Goal: Check status

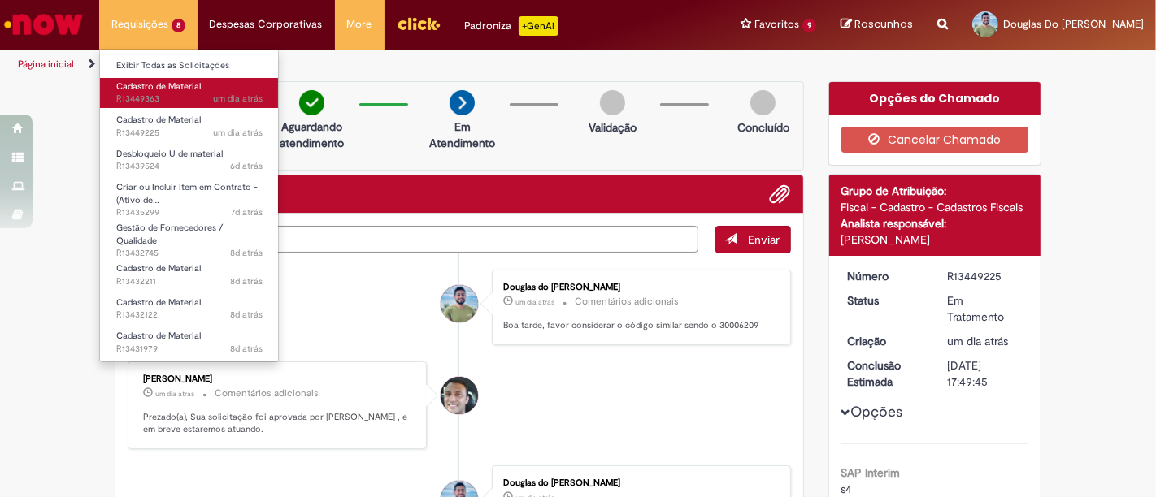
click at [144, 99] on span "um dia atrás um dia atrás R13449363" at bounding box center [189, 99] width 146 height 13
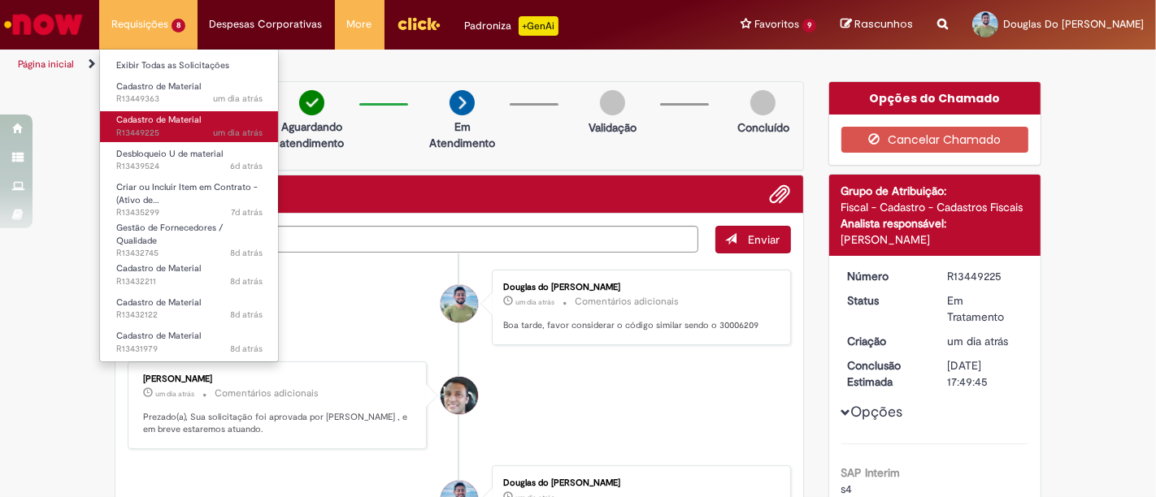
click at [146, 122] on span "Cadastro de Material" at bounding box center [158, 120] width 85 height 12
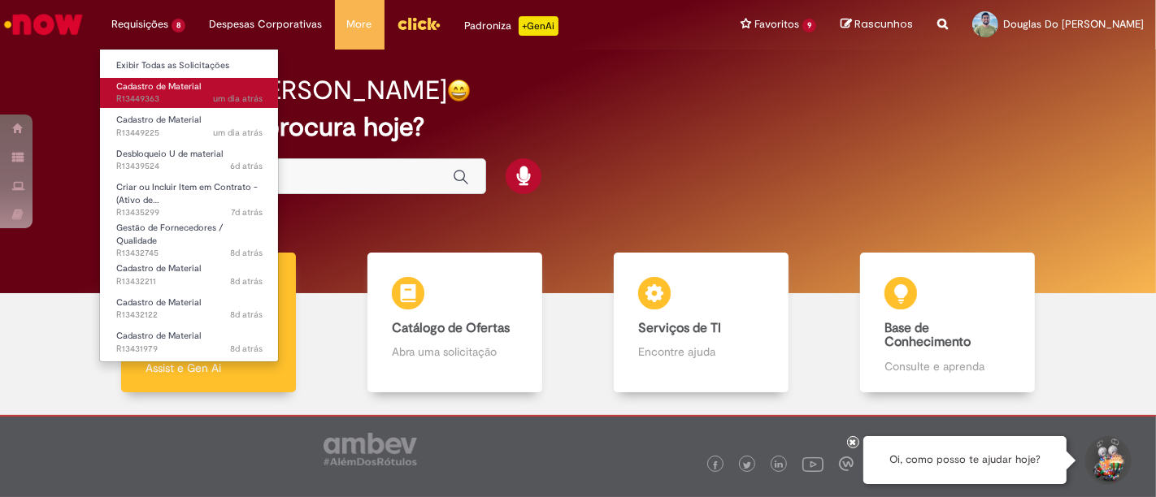
click at [144, 90] on span "Cadastro de Material" at bounding box center [158, 86] width 85 height 12
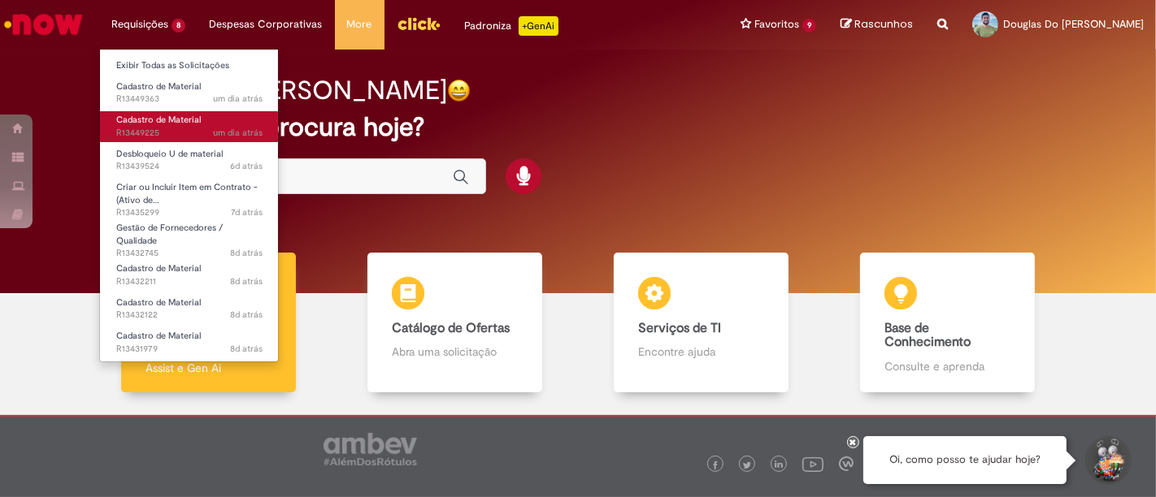
click at [213, 127] on span "um dia atrás um dia atrás R13449225" at bounding box center [189, 133] width 146 height 13
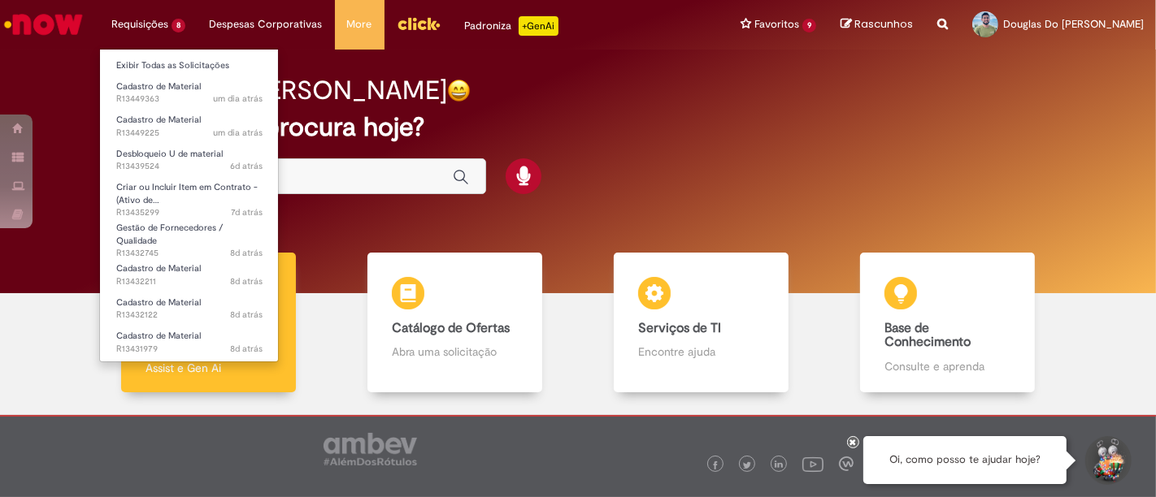
click at [167, 26] on li "Requisições 8 Exibir Todas as Solicitações Cadastro de Material um dia atrás um…" at bounding box center [148, 24] width 98 height 49
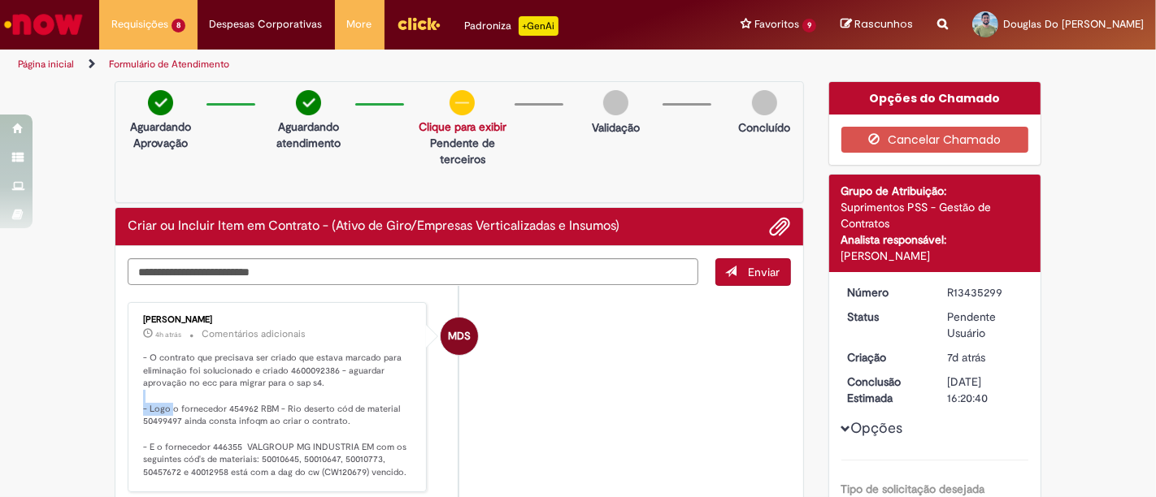
scroll to position [180, 0]
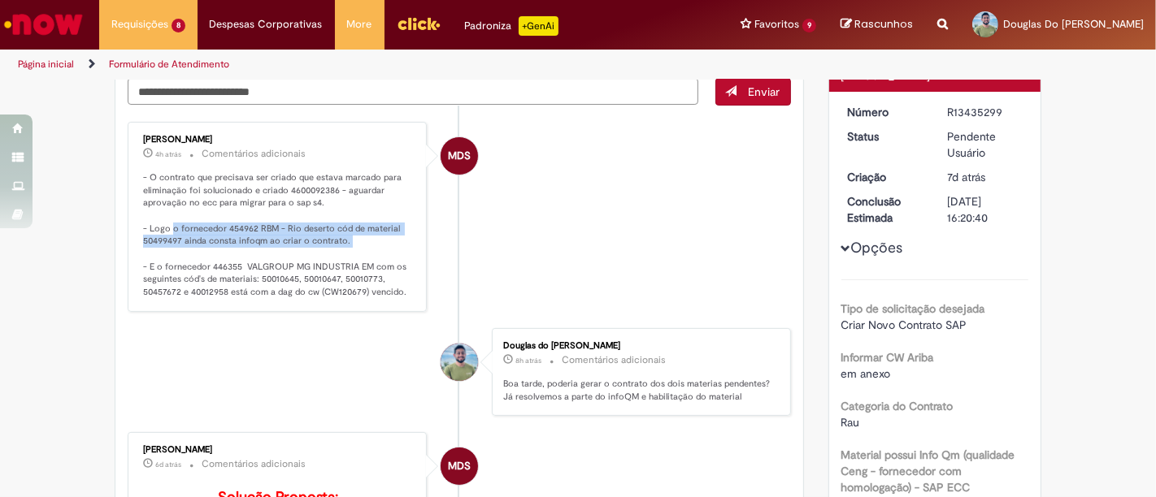
click at [358, 243] on p "- O contrato que precisava ser criado que estava marcado para eliminação foi so…" at bounding box center [278, 236] width 271 height 128
